Goal: Complete application form

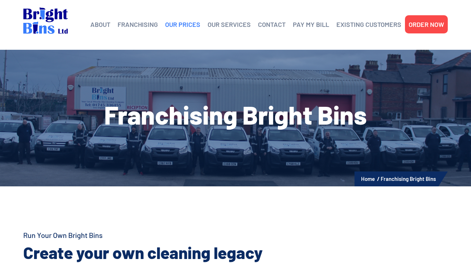
click at [188, 24] on link "OUR PRICES" at bounding box center [182, 24] width 35 height 11
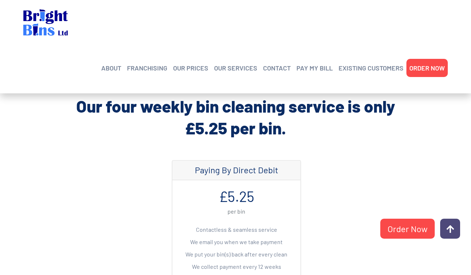
scroll to position [147, 0]
click at [146, 62] on link "FRANCHISING" at bounding box center [147, 67] width 40 height 11
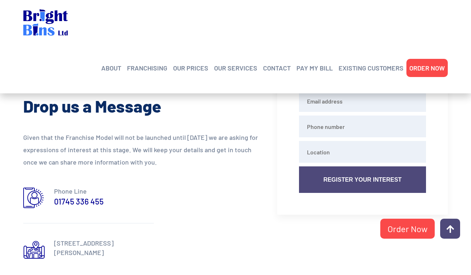
scroll to position [658, 0]
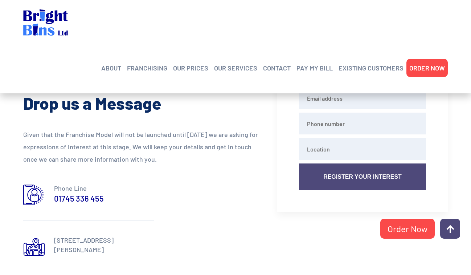
type input "Dave"
type input "davegreen3@msn.com"
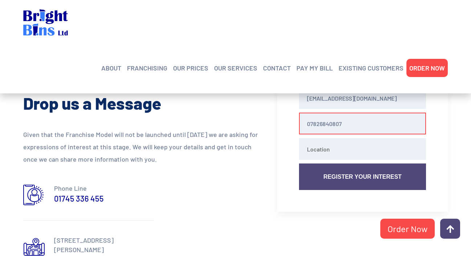
type input "07826840807"
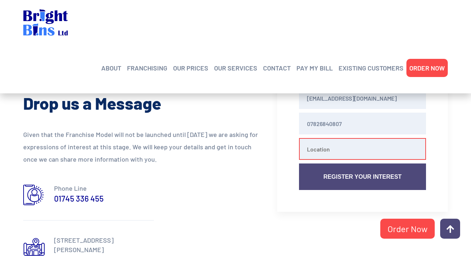
drag, startPoint x: 355, startPoint y: 151, endPoint x: 361, endPoint y: 153, distance: 6.5
click at [355, 151] on input "text" at bounding box center [362, 149] width 127 height 22
type input "Northampton"
click at [335, 80] on input "Dave" at bounding box center [362, 73] width 127 height 22
type input "Dave Green"
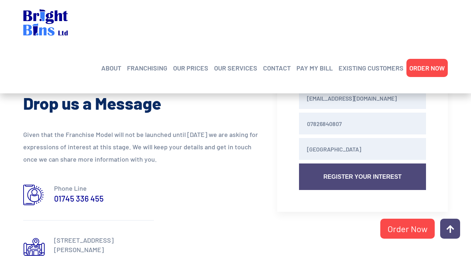
drag, startPoint x: 280, startPoint y: 59, endPoint x: 283, endPoint y: 78, distance: 18.7
click at [280, 59] on div "Dave Green davegreen3@msn.com 07826840807 Northampton Register Your Interest" at bounding box center [362, 126] width 171 height 172
click at [355, 176] on button "Register Your Interest" at bounding box center [362, 176] width 127 height 27
